Goal: Task Accomplishment & Management: Manage account settings

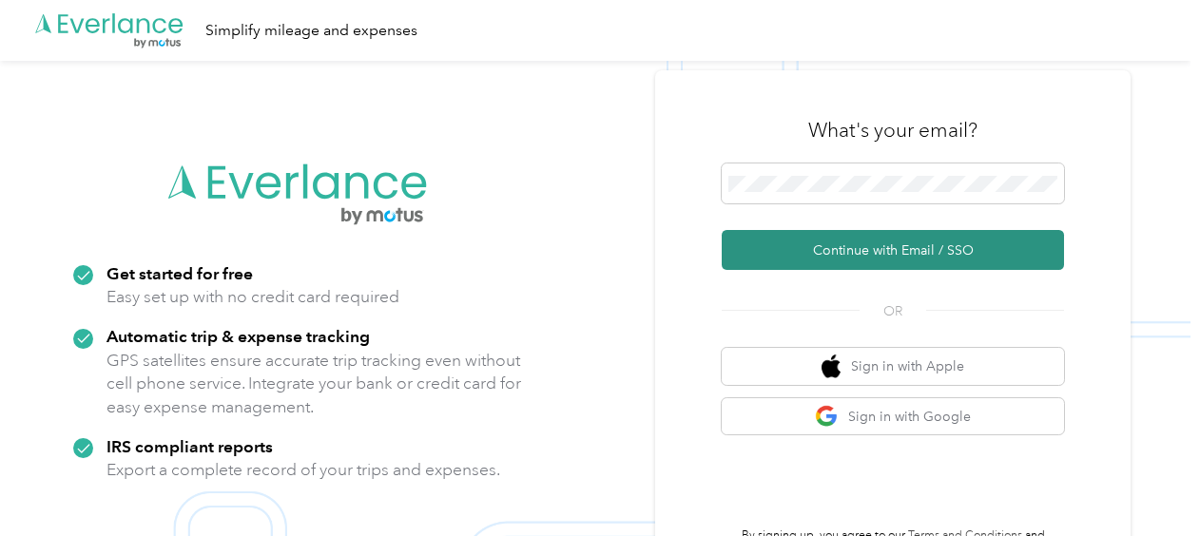
click at [823, 239] on button "Continue with Email / SSO" at bounding box center [893, 250] width 342 height 40
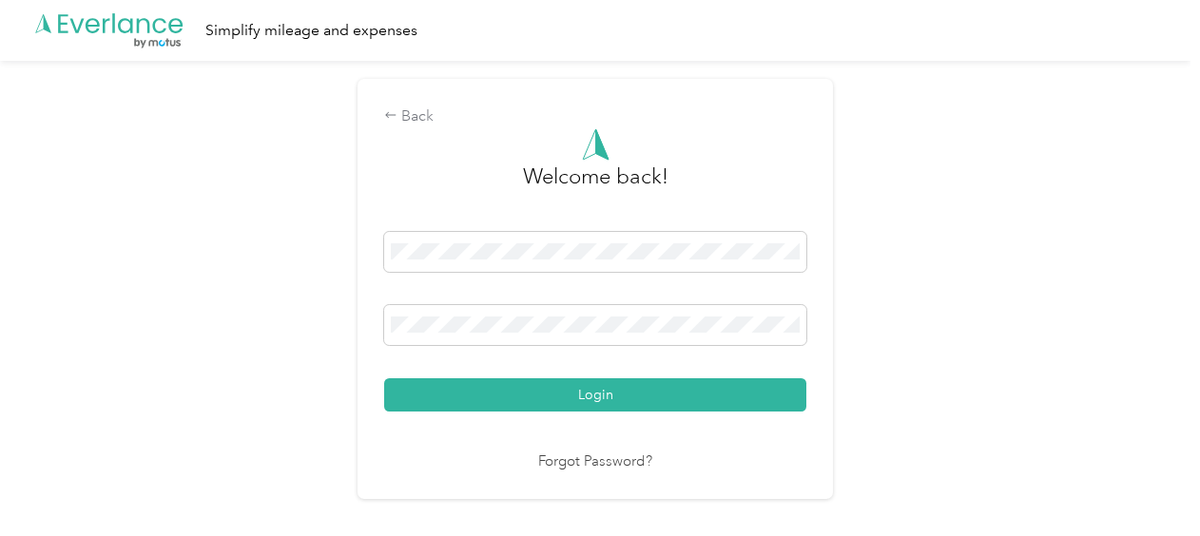
drag, startPoint x: 553, startPoint y: 391, endPoint x: 564, endPoint y: 379, distance: 15.5
click at [554, 390] on button "Login" at bounding box center [595, 394] width 422 height 33
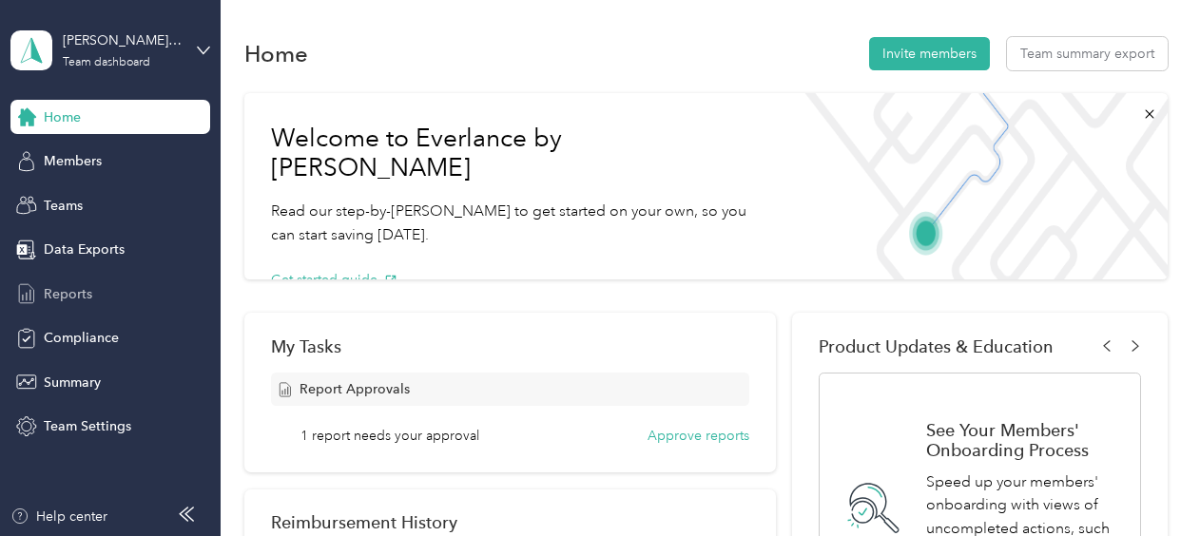
click at [75, 287] on span "Reports" at bounding box center [68, 294] width 48 height 20
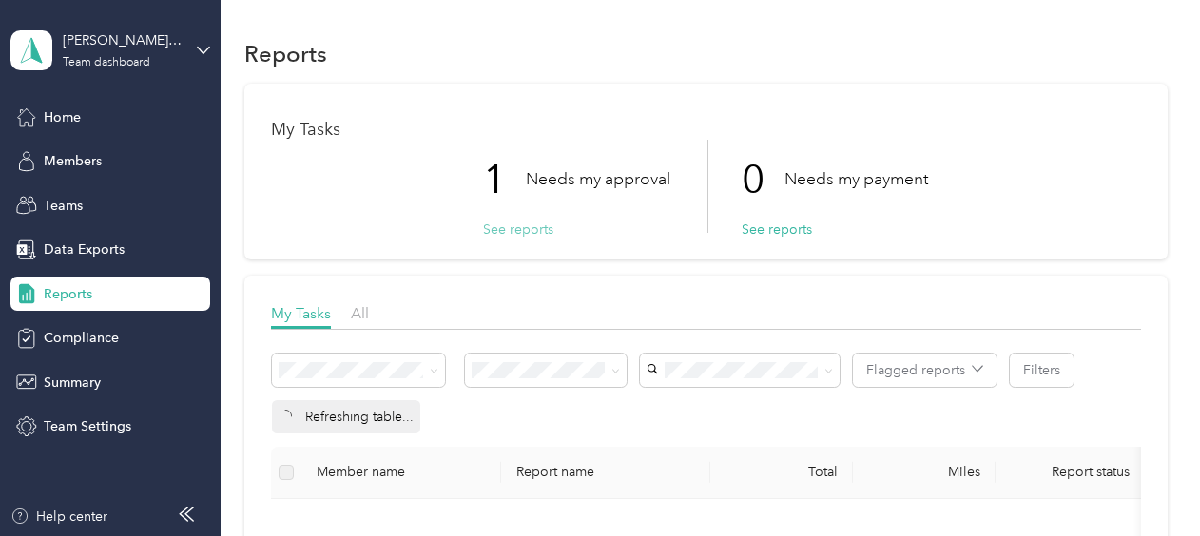
click at [515, 224] on button "See reports" at bounding box center [518, 230] width 70 height 20
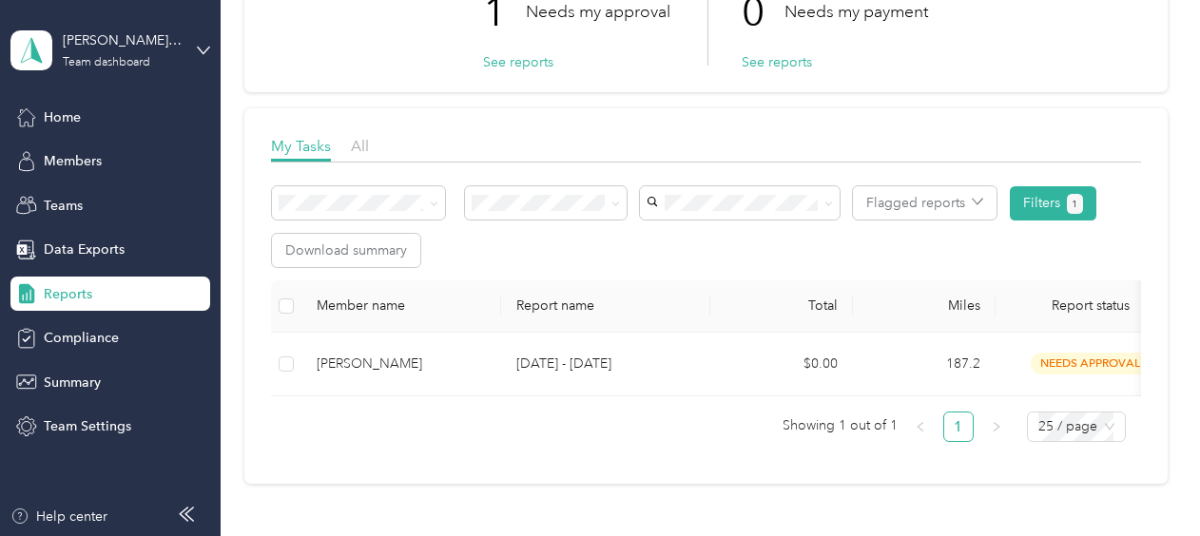
scroll to position [190, 0]
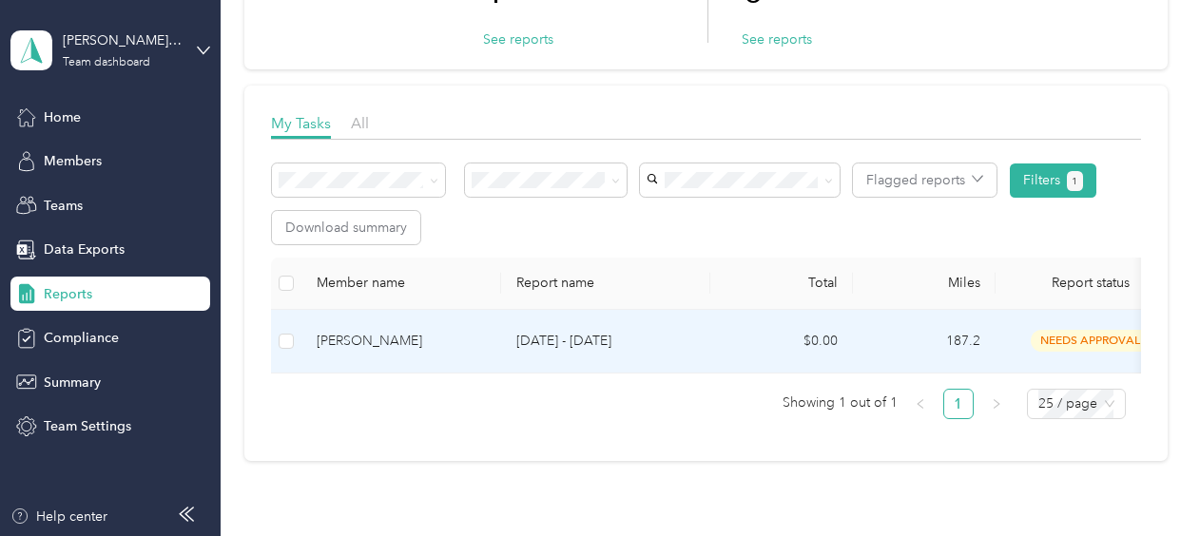
click at [1087, 338] on span "needs approval" at bounding box center [1091, 341] width 120 height 22
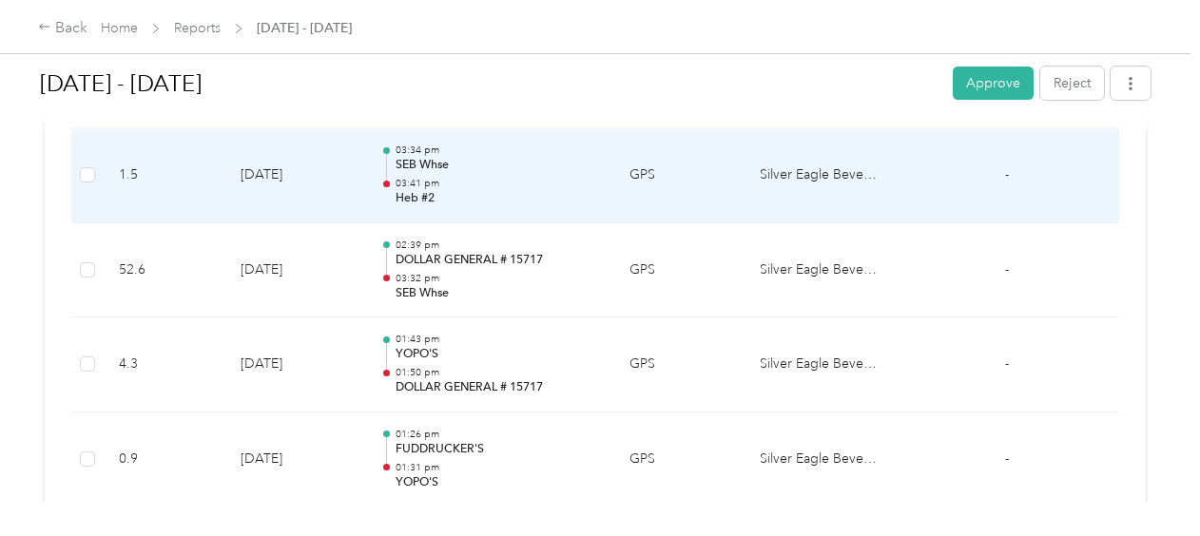
scroll to position [3708, 0]
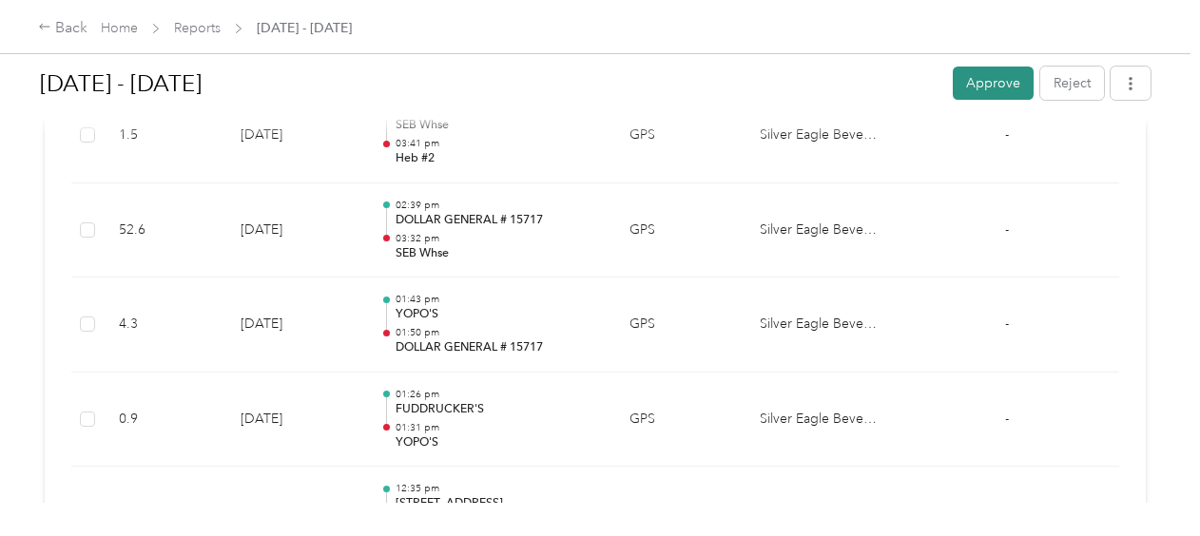
click at [970, 72] on button "Approve" at bounding box center [993, 83] width 81 height 33
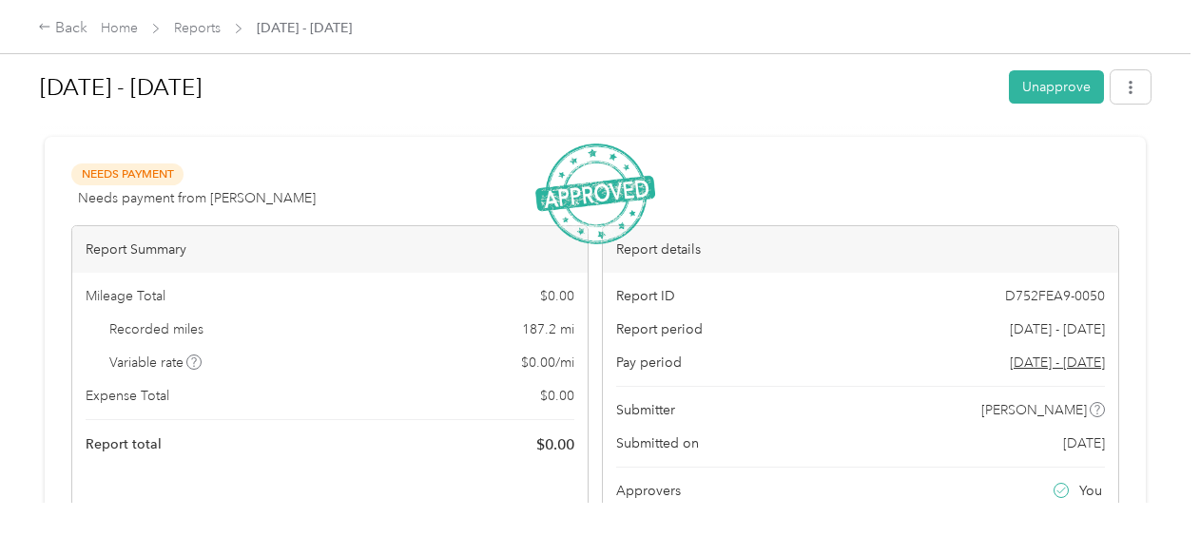
scroll to position [0, 0]
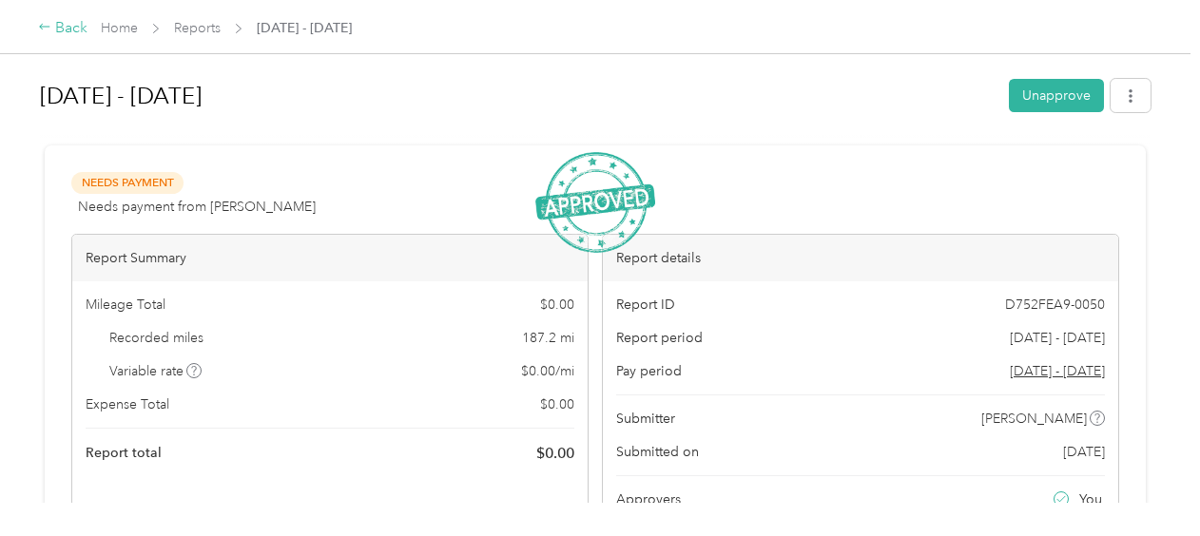
click at [64, 28] on div "Back" at bounding box center [62, 28] width 49 height 23
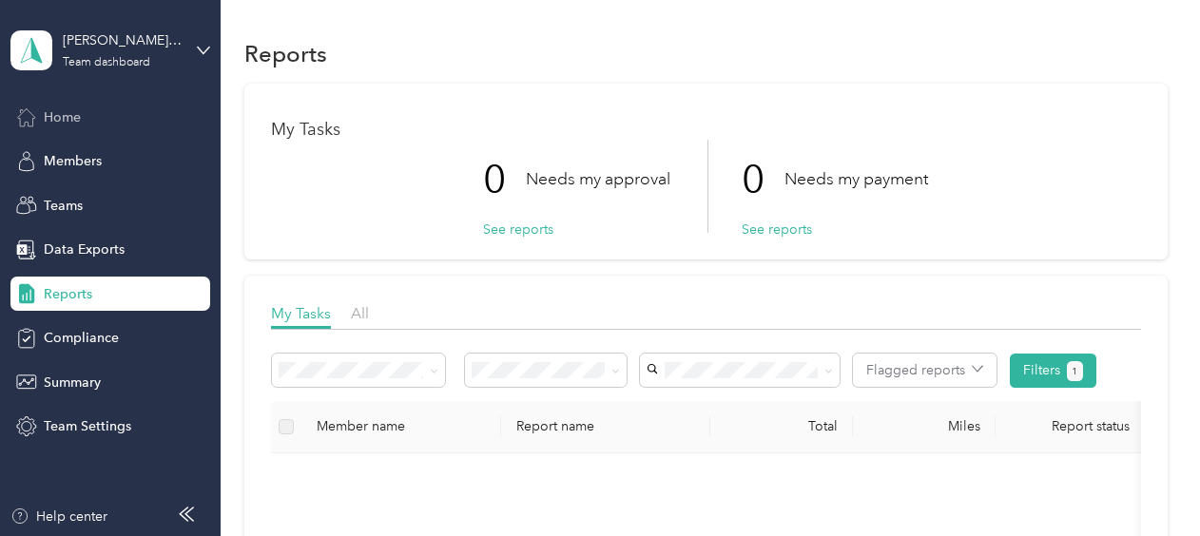
click at [72, 114] on span "Home" at bounding box center [62, 117] width 37 height 20
